Goal: Information Seeking & Learning: Learn about a topic

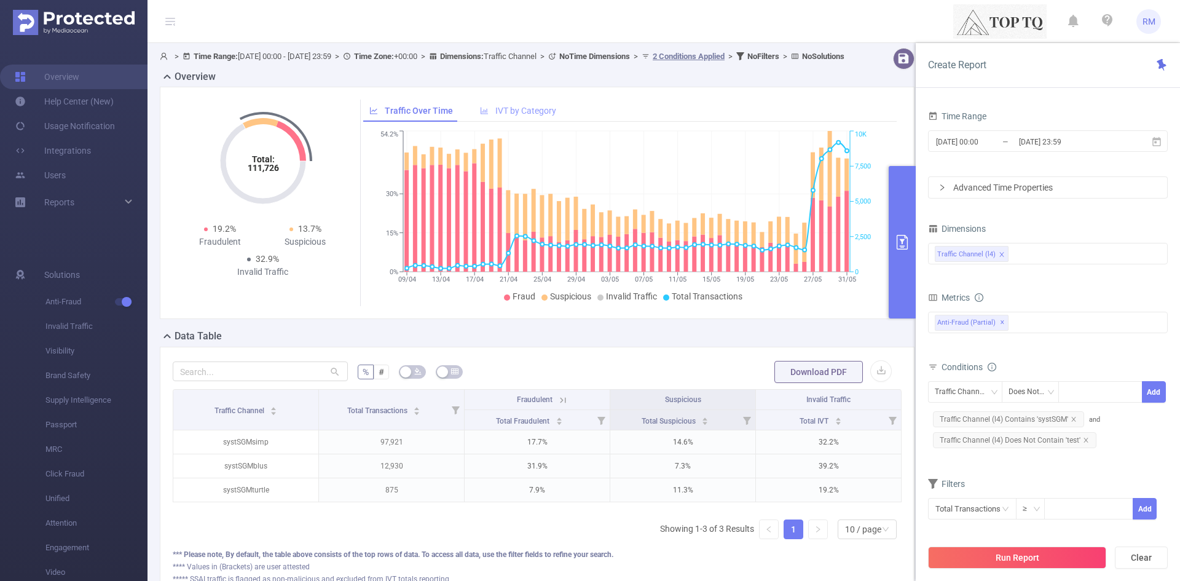
click at [519, 114] on div "IVT by Category" at bounding box center [518, 111] width 88 height 23
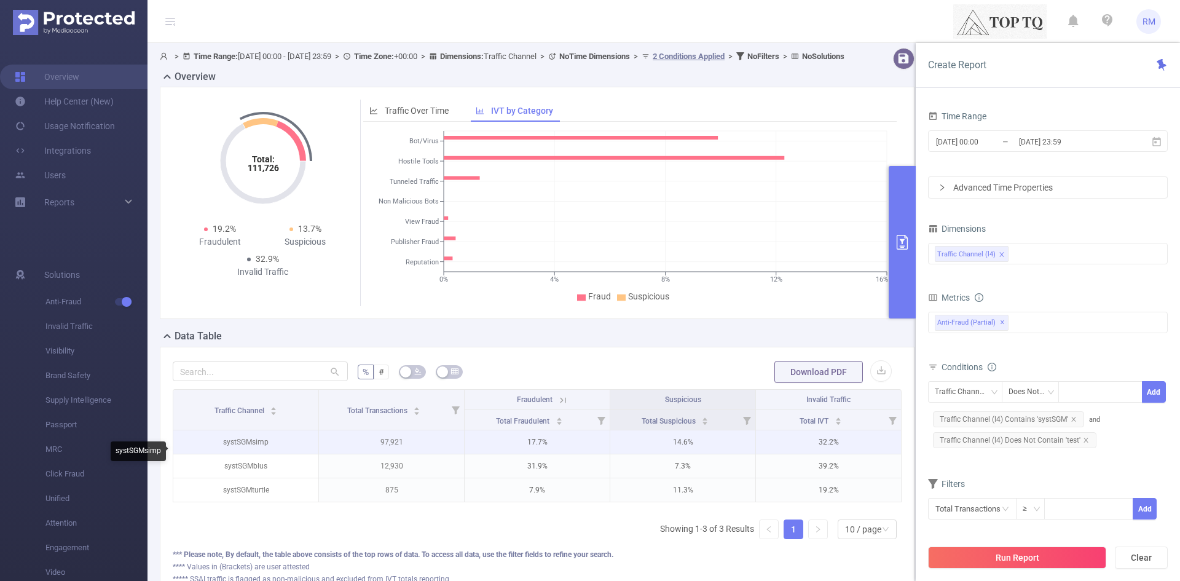
click at [249, 450] on p "systSGMsimp" at bounding box center [245, 441] width 145 height 23
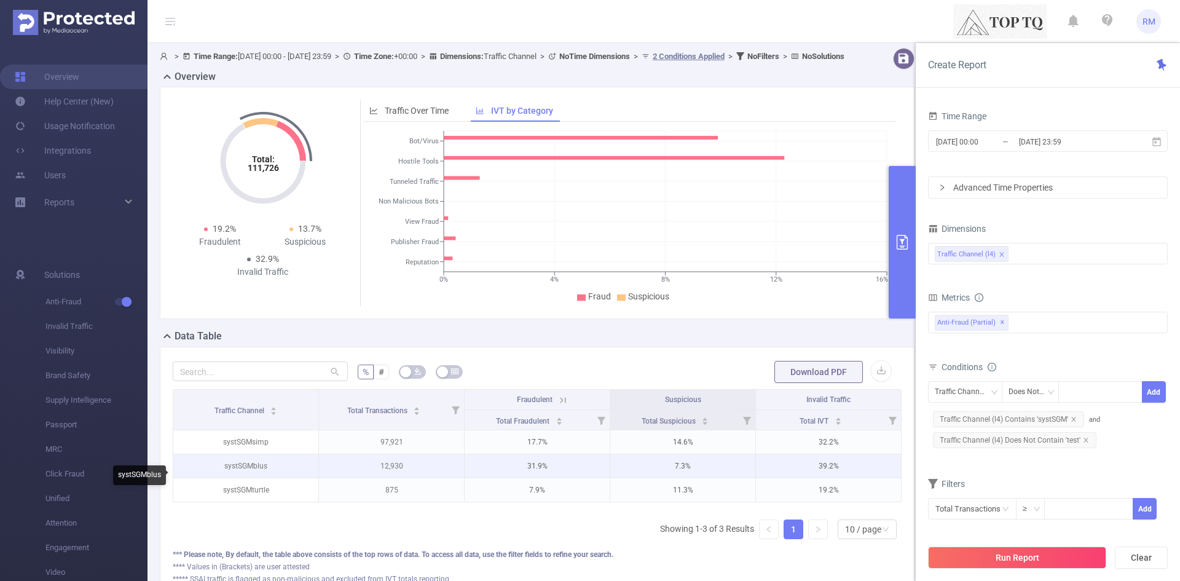
drag, startPoint x: 253, startPoint y: 483, endPoint x: 253, endPoint y: 476, distance: 7.4
click at [253, 476] on p "systSGMblus" at bounding box center [245, 465] width 145 height 23
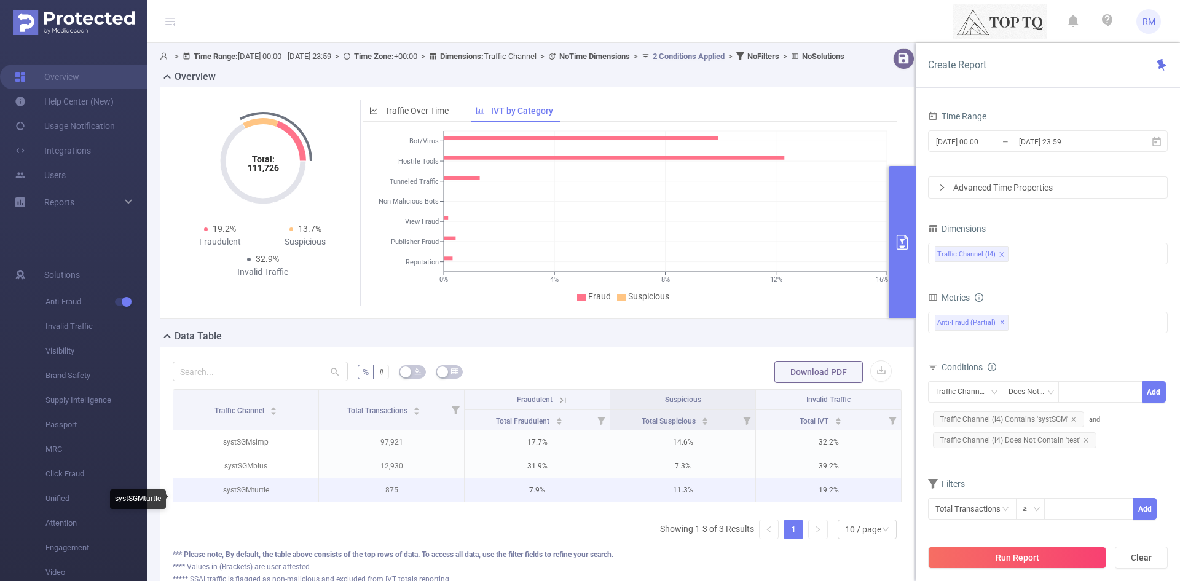
click at [252, 498] on p "systSGMturtle" at bounding box center [245, 489] width 145 height 23
click at [252, 501] on p "systSGMturtle" at bounding box center [245, 489] width 145 height 23
